Goal: Task Accomplishment & Management: Complete application form

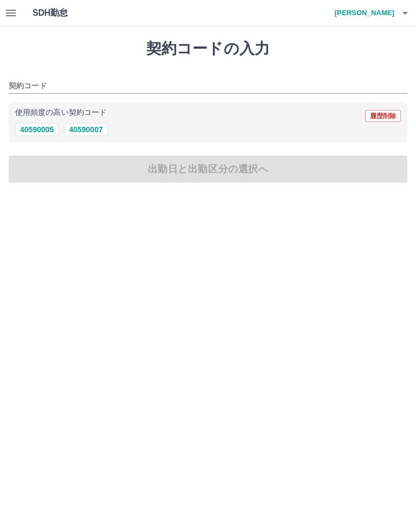
click at [85, 131] on button "40590007" at bounding box center [85, 129] width 43 height 13
type input "********"
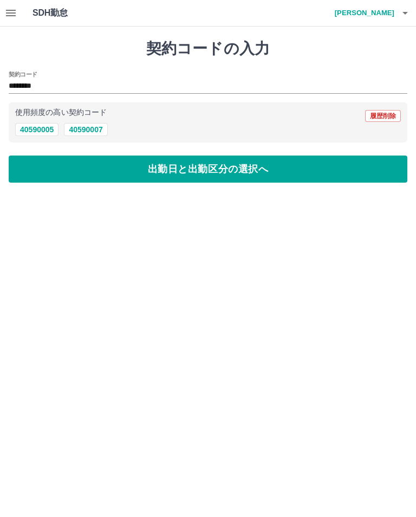
click at [166, 169] on button "出勤日と出勤区分の選択へ" at bounding box center [208, 168] width 399 height 27
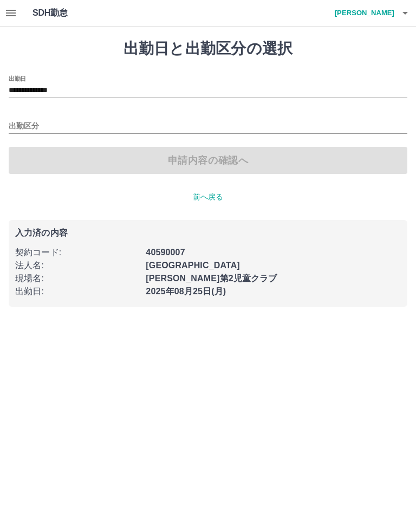
click at [32, 129] on input "出勤区分" at bounding box center [208, 127] width 399 height 14
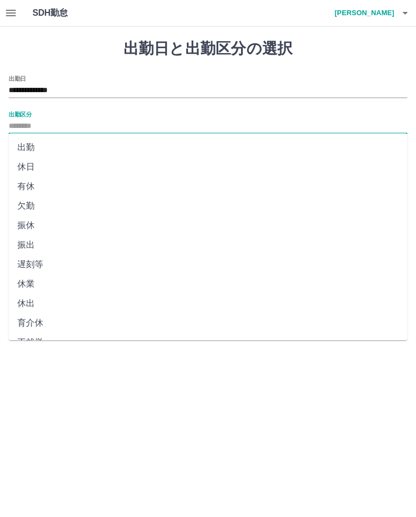
click at [24, 155] on li "出勤" at bounding box center [208, 147] width 399 height 19
type input "**"
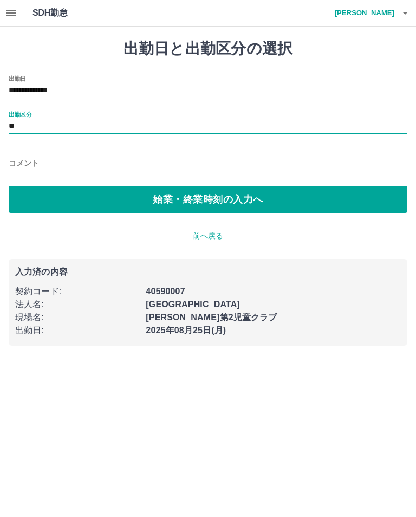
click at [265, 199] on button "始業・終業時刻の入力へ" at bounding box center [208, 199] width 399 height 27
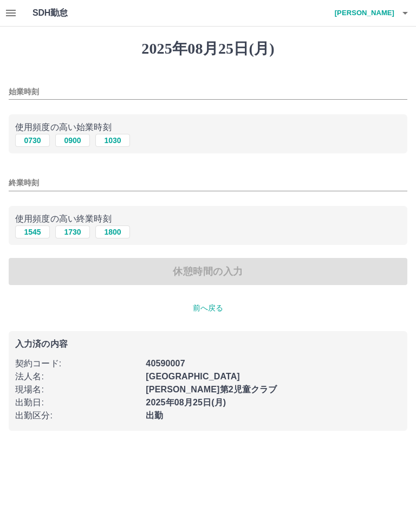
click at [71, 138] on button "0900" at bounding box center [72, 140] width 35 height 13
type input "****"
click at [23, 177] on input "終業時刻" at bounding box center [208, 183] width 399 height 16
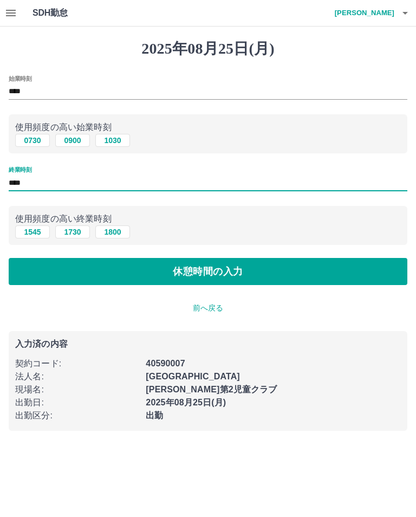
type input "****"
click at [269, 276] on button "休憩時間の入力" at bounding box center [208, 271] width 399 height 27
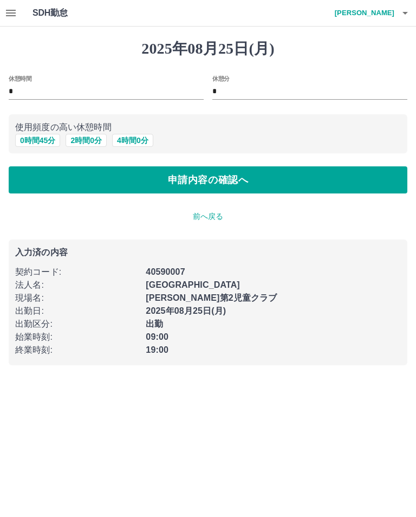
click at [54, 86] on input "*" at bounding box center [106, 92] width 195 height 16
click at [50, 87] on input "*" at bounding box center [106, 92] width 195 height 16
type input "*"
click at [328, 174] on button "申請内容の確認へ" at bounding box center [208, 179] width 399 height 27
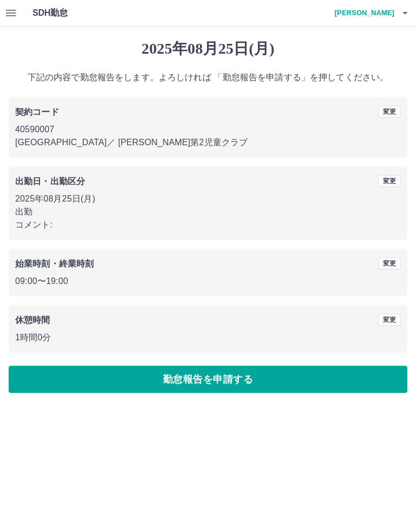
click at [312, 380] on button "勤怠報告を申請する" at bounding box center [208, 379] width 399 height 27
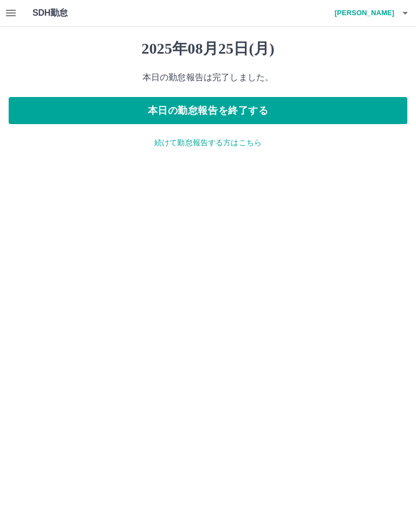
click at [11, 7] on icon "button" at bounding box center [10, 12] width 13 height 13
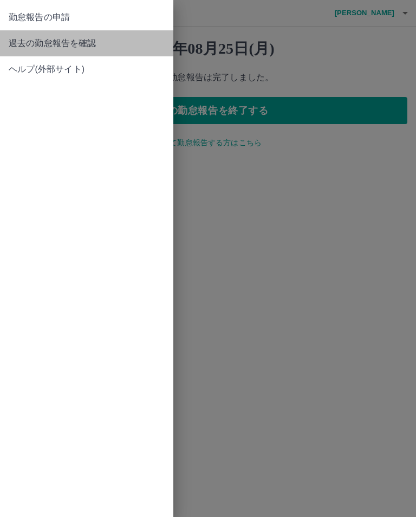
click at [90, 42] on span "過去の勤怠報告を確認" at bounding box center [87, 43] width 156 height 13
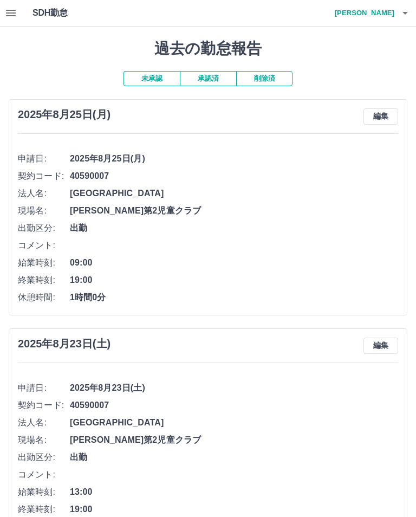
click at [389, 13] on h4 "[PERSON_NAME]" at bounding box center [361, 13] width 65 height 26
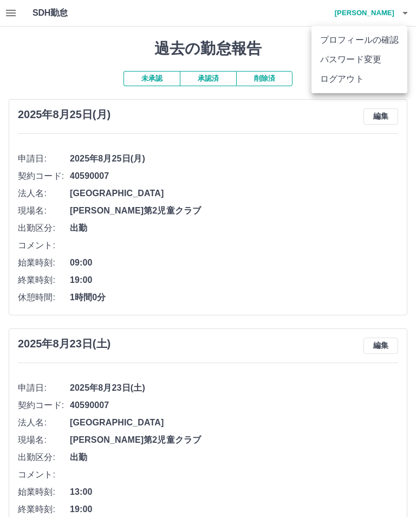
click at [349, 81] on li "ログアウト" at bounding box center [359, 78] width 96 height 19
